Goal: Navigation & Orientation: Find specific page/section

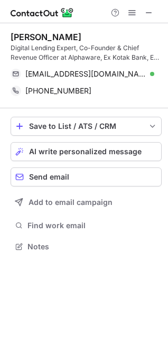
scroll to position [239, 168]
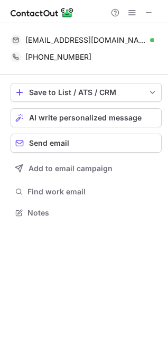
scroll to position [205, 168]
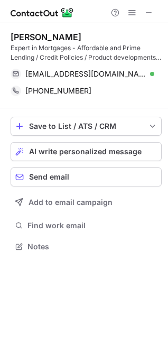
scroll to position [239, 168]
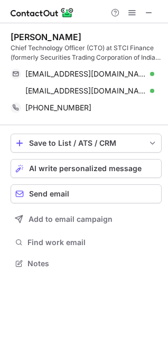
scroll to position [256, 168]
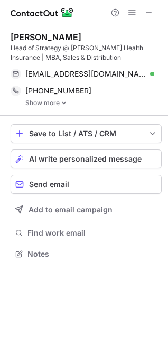
scroll to position [247, 168]
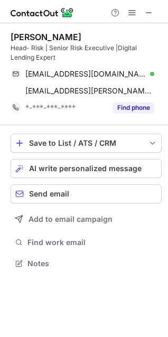
scroll to position [256, 168]
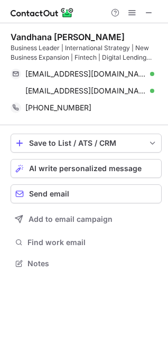
scroll to position [256, 168]
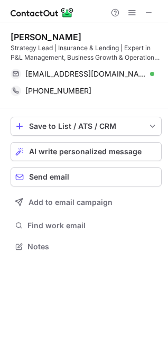
scroll to position [239, 168]
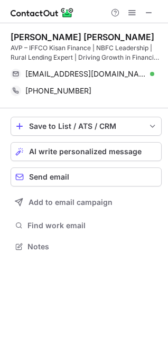
scroll to position [239, 168]
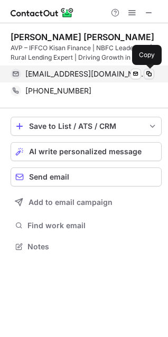
click at [146, 73] on span at bounding box center [149, 74] width 8 height 8
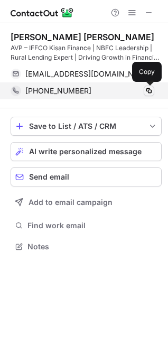
click at [145, 89] on span at bounding box center [149, 91] width 8 height 8
